Goal: Task Accomplishment & Management: Complete application form

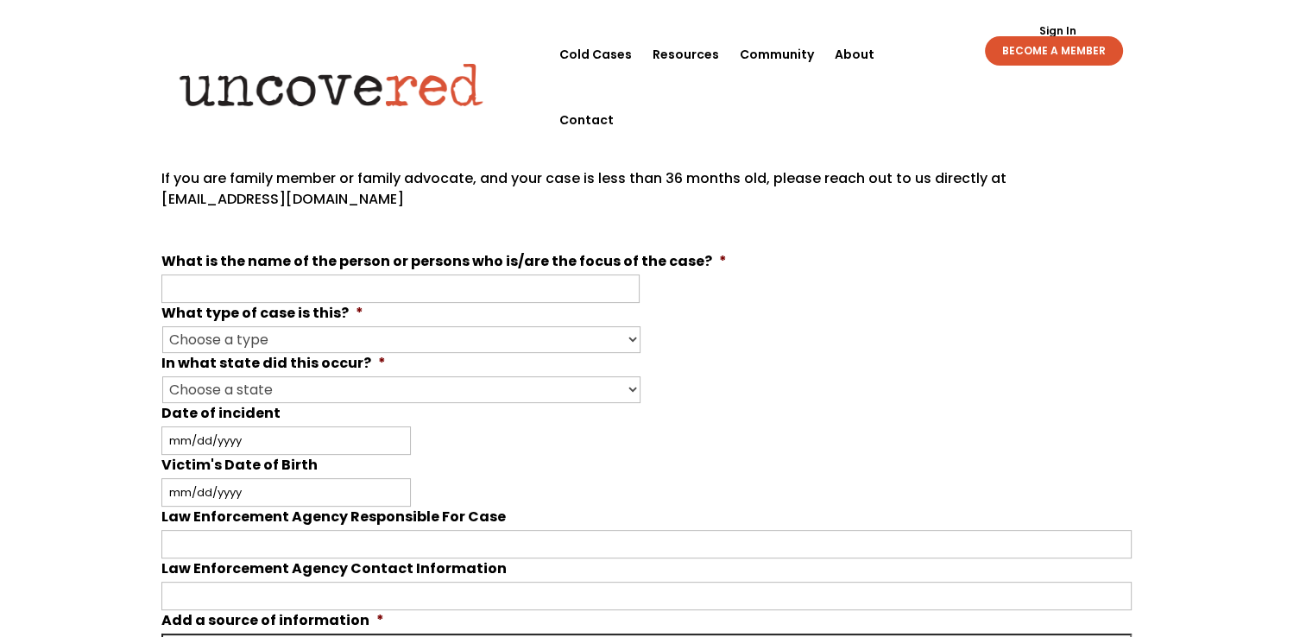
scroll to position [432, 0]
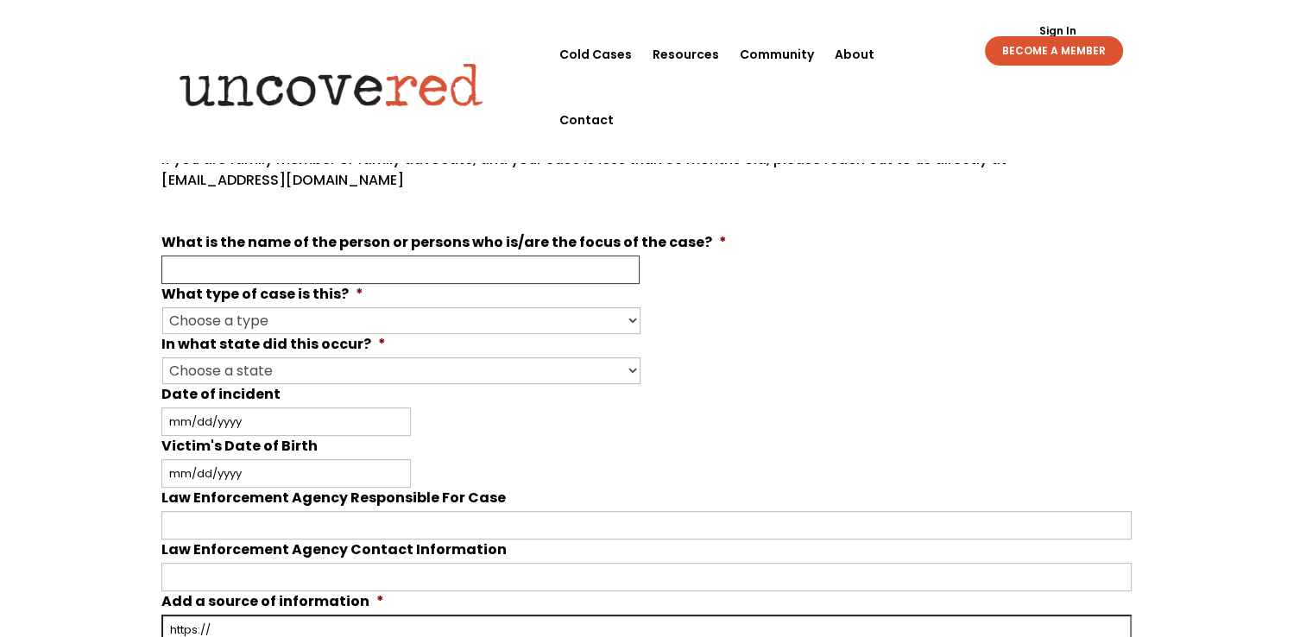
click at [361, 270] on input "What is the name of the person or persons who is/are the focus of the case? *" at bounding box center [400, 269] width 478 height 28
type input "[PERSON_NAME]"
click at [351, 319] on select "Choose a type Missing Murder [MEDICAL_DATA] Other" at bounding box center [401, 320] width 478 height 27
select select "Missing"
click at [162, 307] on select "Choose a type Missing Murder [MEDICAL_DATA] Other" at bounding box center [401, 320] width 478 height 27
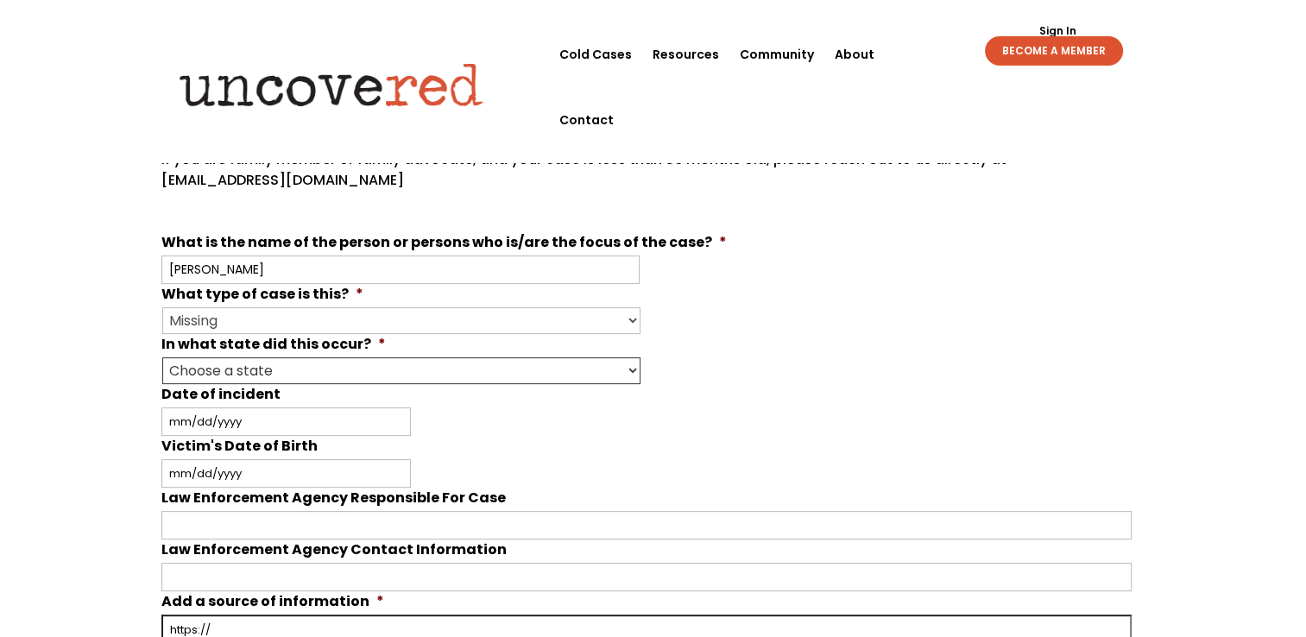
click at [295, 363] on select "Choose a state Outside of the U.S. [US_STATE] [US_STATE] [US_STATE] [US_STATE] …" at bounding box center [401, 370] width 478 height 27
select select "[US_STATE]"
click at [162, 357] on select "Choose a state Outside of the U.S. [US_STATE] [US_STATE] [US_STATE] [US_STATE] …" at bounding box center [401, 370] width 478 height 27
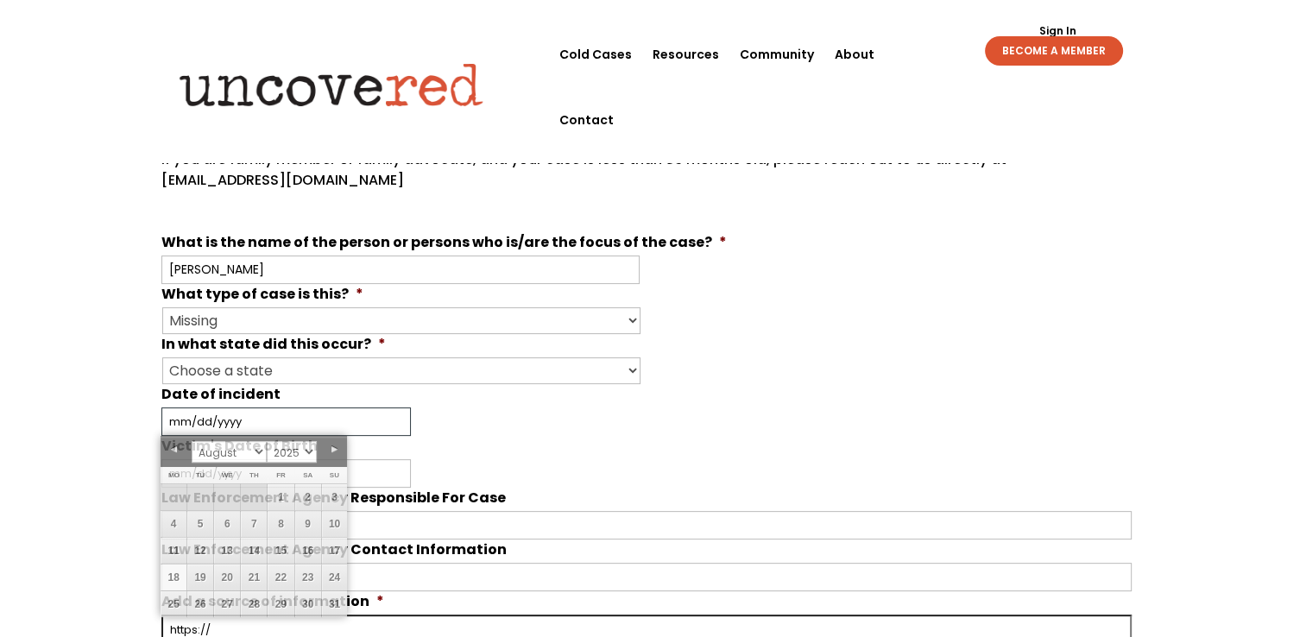
click at [241, 419] on input "Date of incident" at bounding box center [285, 421] width 249 height 28
click at [260, 449] on select "January February March April May June July August September October November De…" at bounding box center [229, 452] width 74 height 22
click at [262, 451] on select "January February March April May June July August September October November De…" at bounding box center [229, 452] width 74 height 22
click at [331, 485] on link "1" at bounding box center [335, 497] width 26 height 26
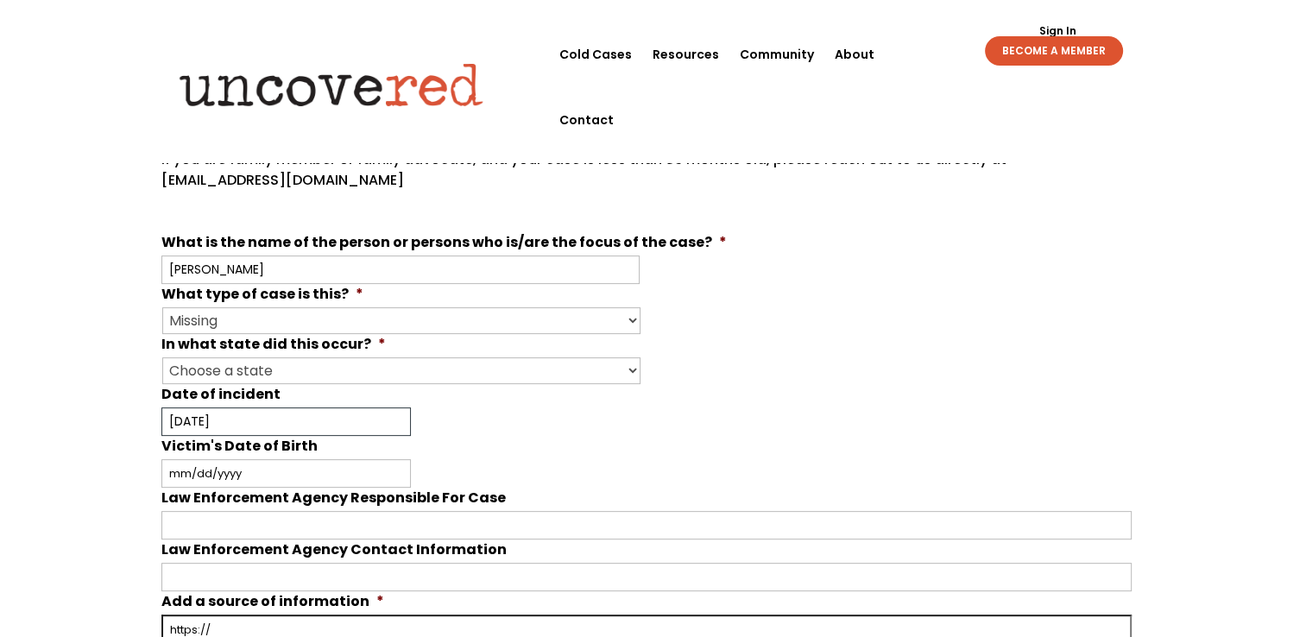
click at [249, 416] on input "[DATE]" at bounding box center [285, 421] width 249 height 28
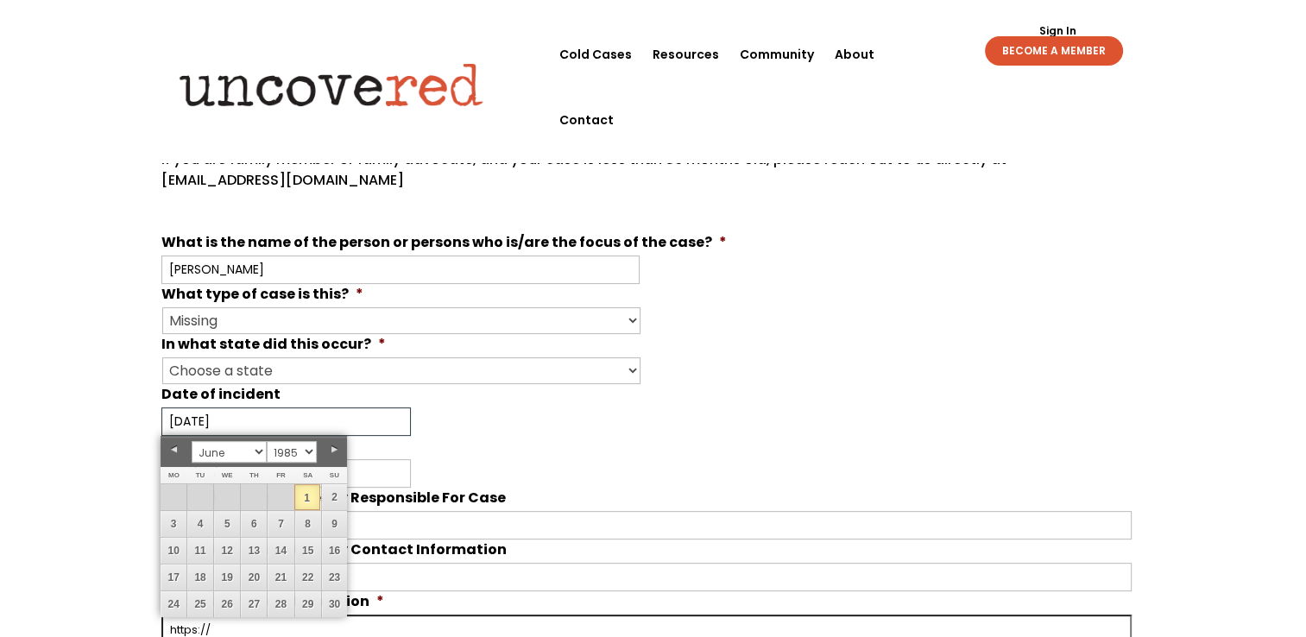
type input "[DATE]"
click at [451, 430] on div "[DATE] MM slash DD slash YYYY" at bounding box center [646, 421] width 970 height 28
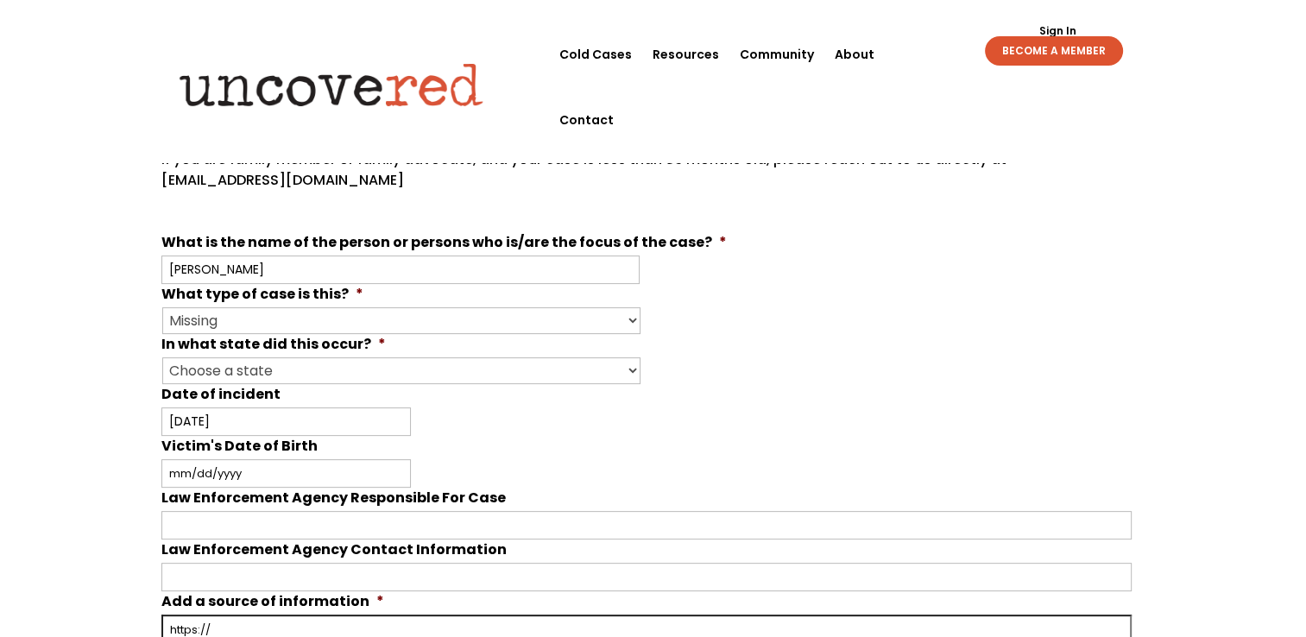
scroll to position [518, 0]
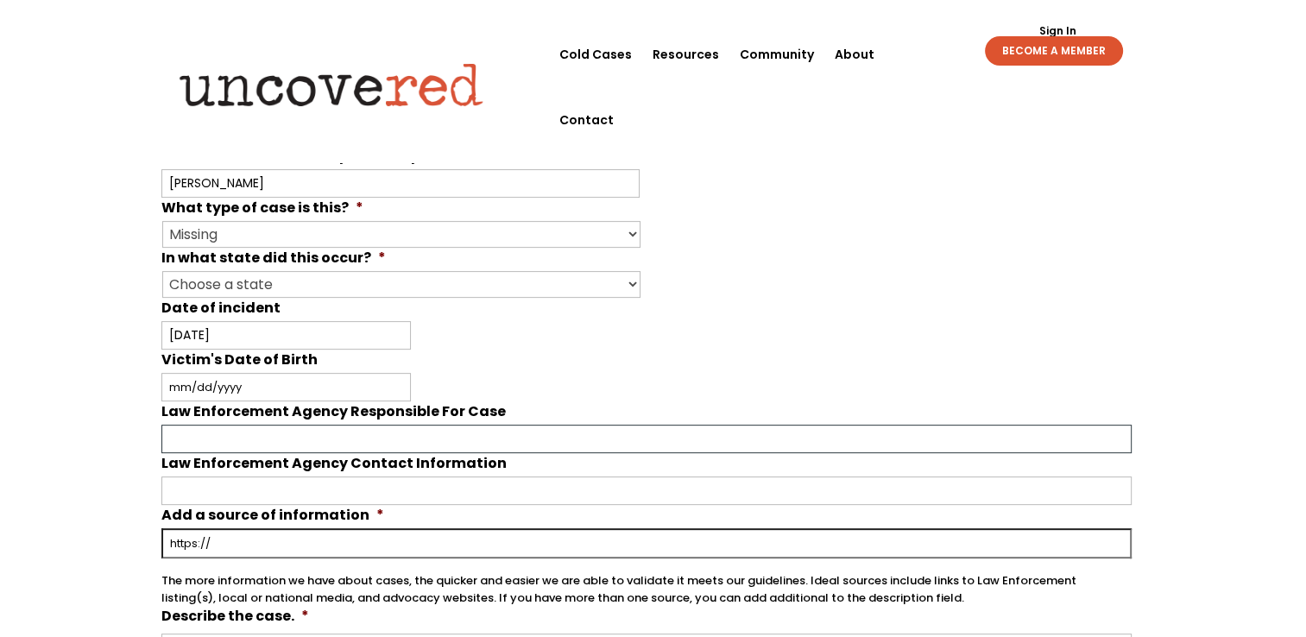
click at [236, 440] on input "Law Enforcement Agency Responsible For Case" at bounding box center [646, 439] width 970 height 28
type input "Corinth police dept"
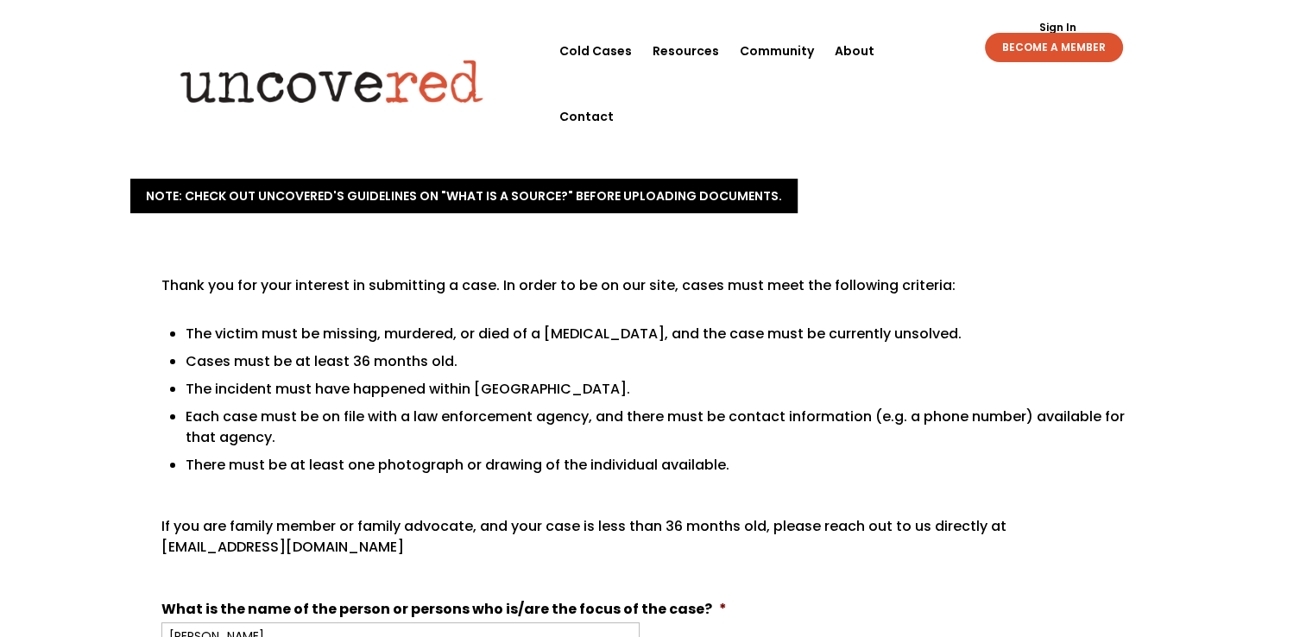
scroll to position [0, 0]
